Goal: Find specific page/section: Find specific page/section

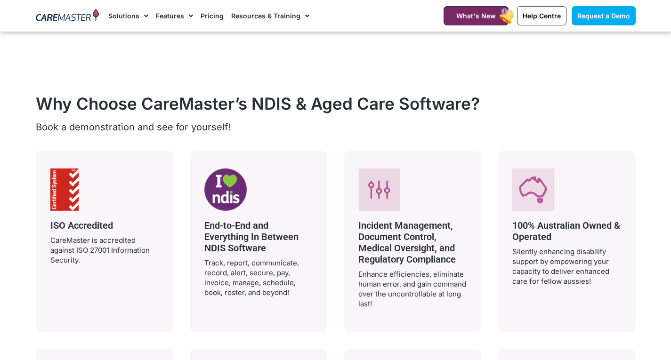
scroll to position [1686, 0]
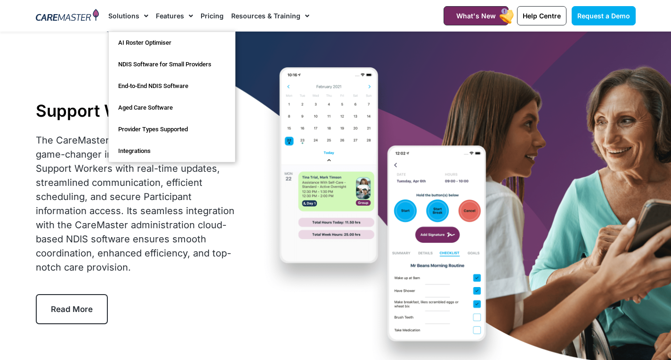
click at [140, 16] on span "Menu" at bounding box center [143, 16] width 9 height 16
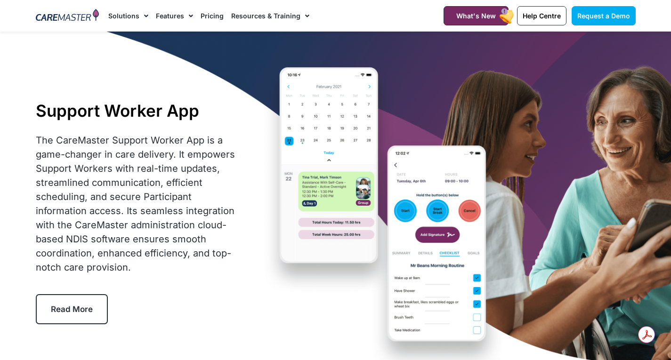
click at [140, 16] on span "Menu" at bounding box center [143, 16] width 9 height 16
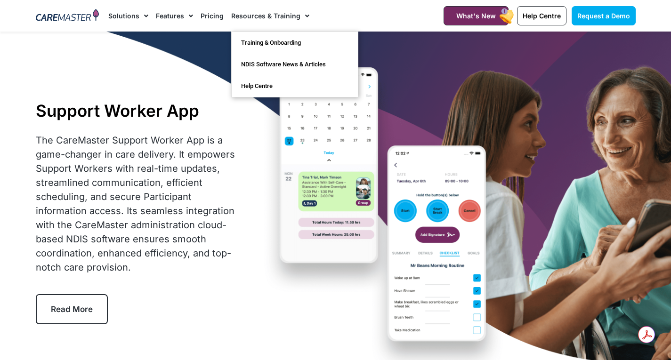
click at [271, 16] on link "Resources & Training" at bounding box center [270, 16] width 78 height 32
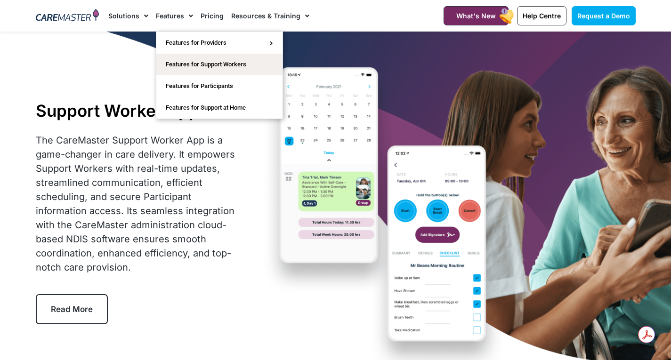
click at [177, 16] on link "Features" at bounding box center [174, 16] width 37 height 32
click at [186, 62] on link "Features for Support Workers" at bounding box center [219, 65] width 126 height 22
